Goal: Task Accomplishment & Management: Manage account settings

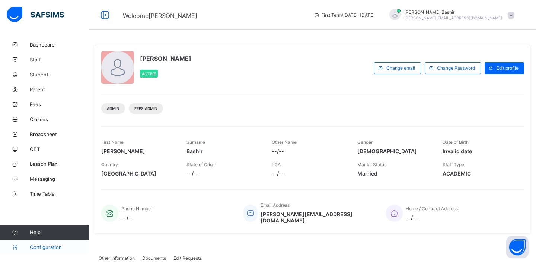
click at [53, 246] on span "Configuration" at bounding box center [59, 247] width 59 height 6
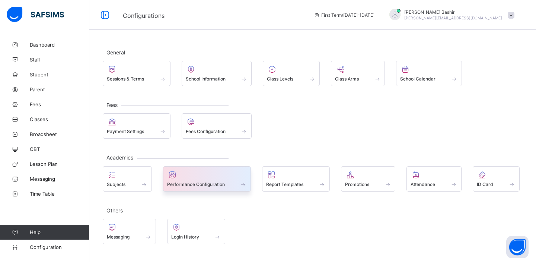
click at [188, 183] on span "Performance Configuration" at bounding box center [196, 184] width 58 height 6
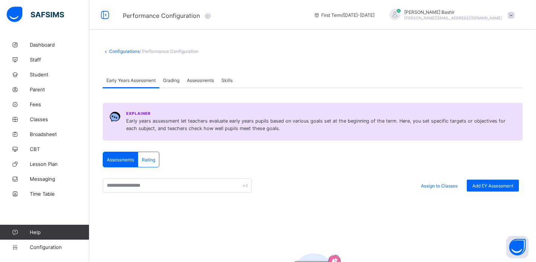
click at [209, 18] on icon at bounding box center [208, 15] width 8 height 7
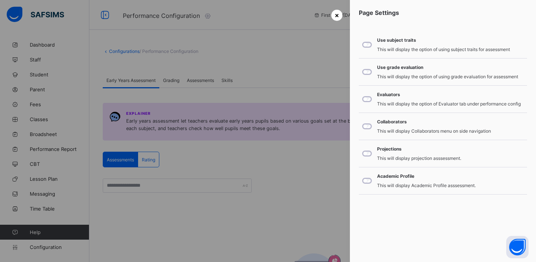
click at [339, 12] on span "×" at bounding box center [337, 15] width 4 height 8
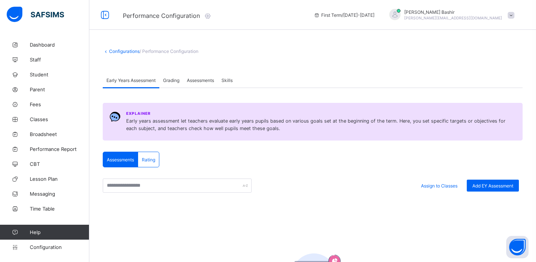
click at [130, 52] on link "Configurations" at bounding box center [124, 51] width 31 height 6
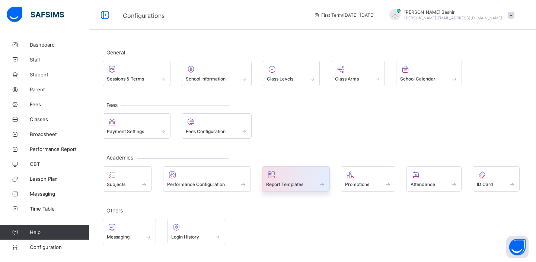
click at [282, 182] on span "Report Templates" at bounding box center [284, 184] width 37 height 6
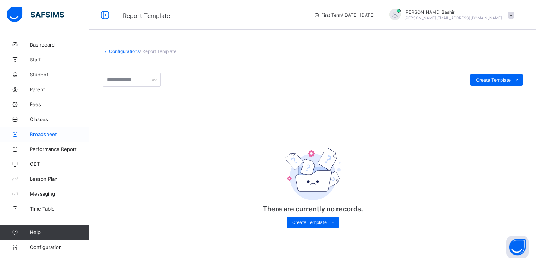
click at [43, 134] on span "Broadsheet" at bounding box center [60, 134] width 60 height 6
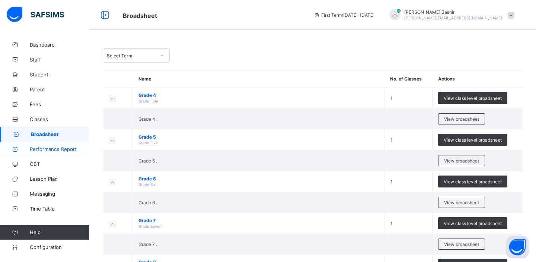
click at [42, 150] on span "Performance Report" at bounding box center [60, 149] width 60 height 6
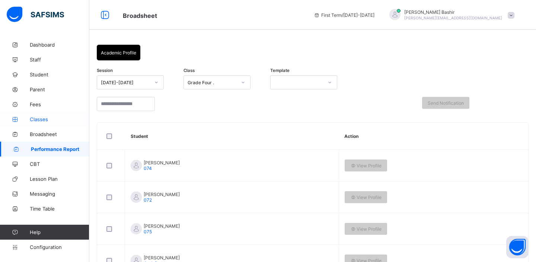
click at [42, 117] on span "Classes" at bounding box center [60, 119] width 60 height 6
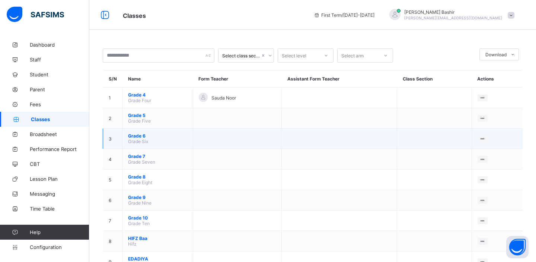
click at [139, 135] on span "Grade 6" at bounding box center [157, 136] width 59 height 6
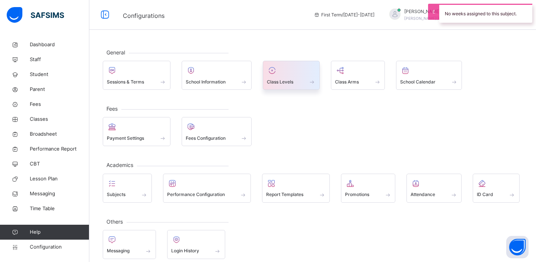
click at [281, 80] on span "Class Levels" at bounding box center [280, 82] width 26 height 7
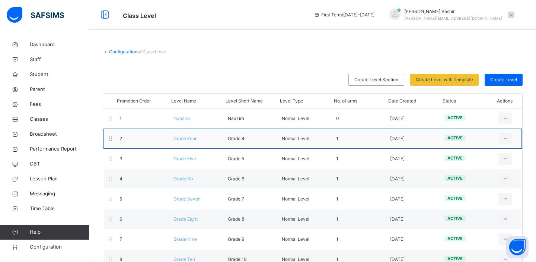
click at [179, 138] on span "Grade Four" at bounding box center [185, 139] width 23 height 6
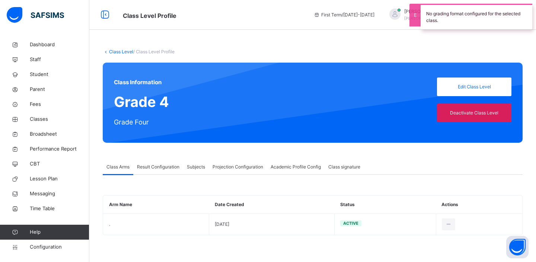
click at [174, 166] on span "Result Configuration" at bounding box center [158, 167] width 42 height 7
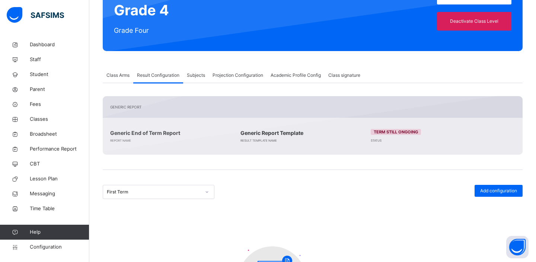
scroll to position [83, 0]
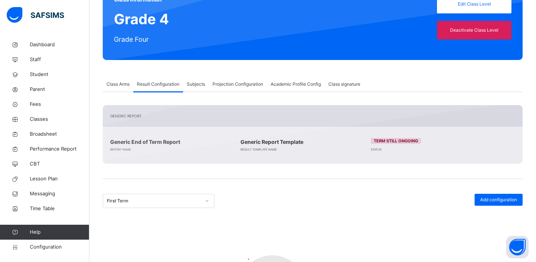
click at [201, 82] on span "Subjects" at bounding box center [196, 84] width 18 height 7
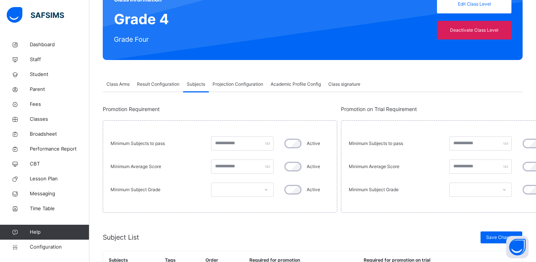
click at [230, 85] on span "Projection Configuration" at bounding box center [238, 84] width 51 height 7
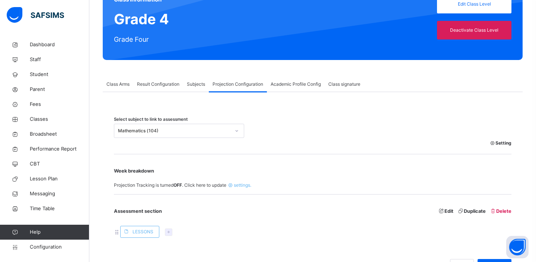
click at [238, 184] on span "settings." at bounding box center [238, 185] width 25 height 6
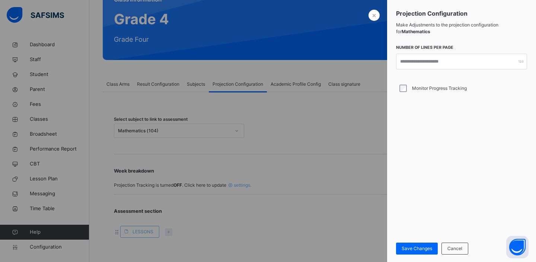
click at [238, 184] on div at bounding box center [268, 131] width 536 height 262
